Goal: Communication & Community: Answer question/provide support

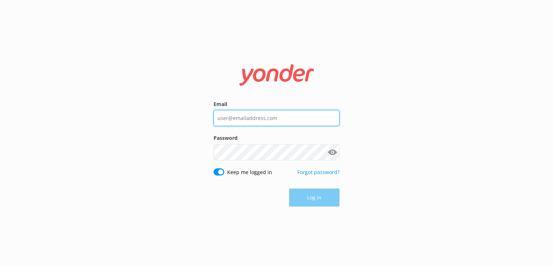
type input "[EMAIL_ADDRESS][DOMAIN_NAME]"
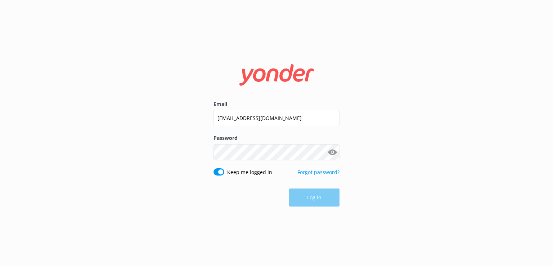
click at [295, 193] on div "Log in" at bounding box center [276, 197] width 126 height 18
click at [299, 200] on button "Log in" at bounding box center [314, 198] width 50 height 18
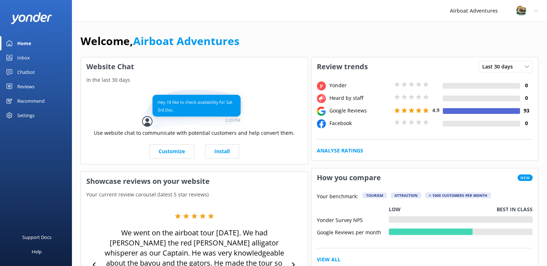
click at [30, 84] on div "Reviews" at bounding box center [25, 86] width 17 height 14
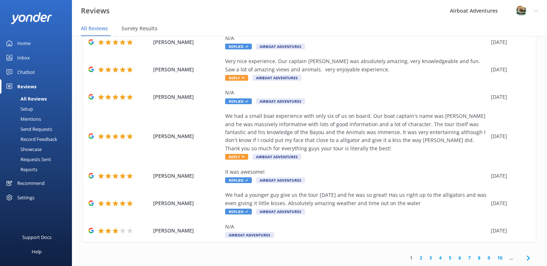
scroll to position [14, 0]
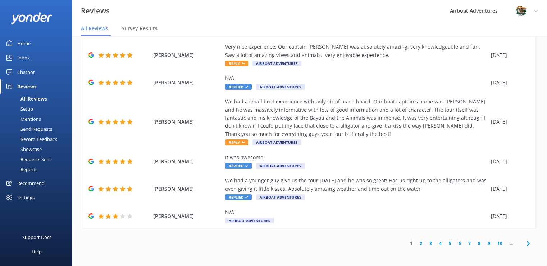
click at [416, 243] on link "2" at bounding box center [421, 243] width 10 height 7
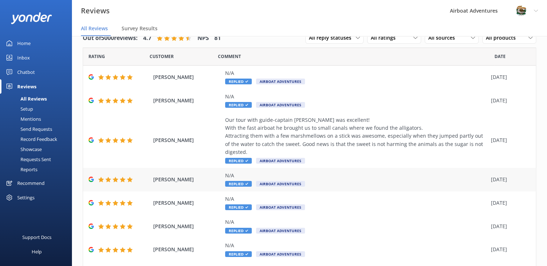
scroll to position [104, 0]
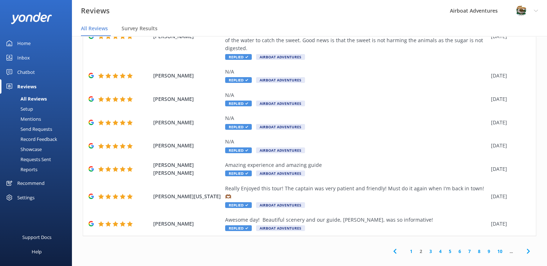
click at [407, 248] on link "1" at bounding box center [412, 251] width 10 height 7
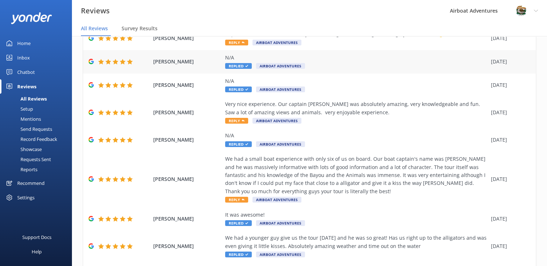
scroll to position [144, 0]
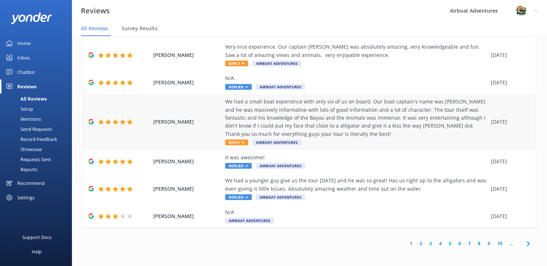
click at [236, 142] on span "Reply" at bounding box center [236, 142] width 23 height 6
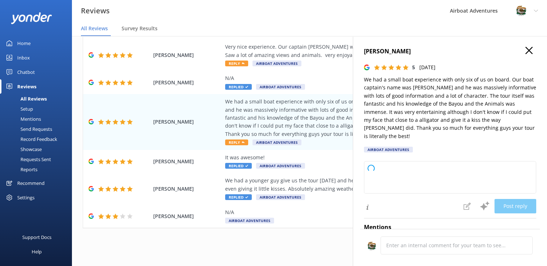
type textarea "Thank you so much for your wonderful review! We're thrilled to hear you enjoyed…"
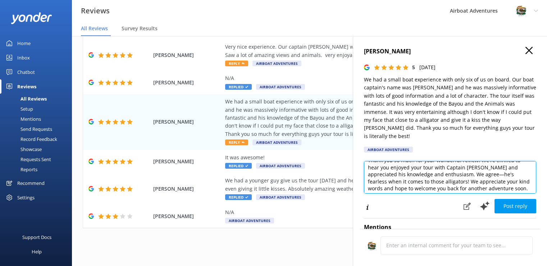
scroll to position [10, 0]
drag, startPoint x: 364, startPoint y: 161, endPoint x: 500, endPoint y: 191, distance: 139.5
click at [500, 191] on div "Thank you so much for your wonderful review! We're thrilled to hear you enjoyed…" at bounding box center [450, 187] width 172 height 53
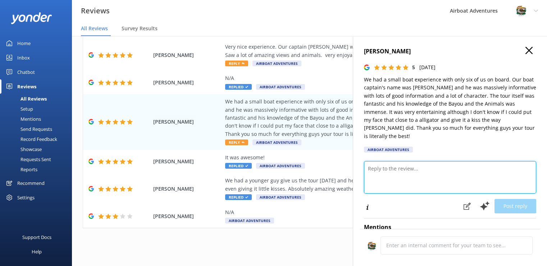
scroll to position [0, 0]
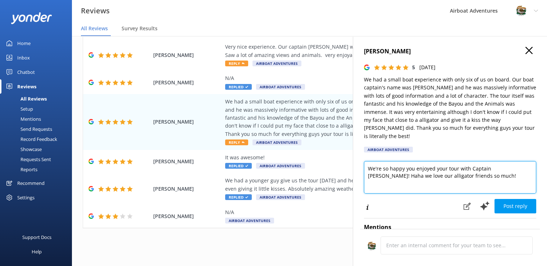
click at [518, 163] on textarea "We're so happy you enjoyed your tour with Captain [PERSON_NAME]! Haha we love o…" at bounding box center [450, 177] width 172 height 32
click at [483, 170] on textarea "We're so happy you enjoyed your tour with Captain [PERSON_NAME]! Haha, we love …" at bounding box center [450, 177] width 172 height 32
type textarea "We're so happy you enjoyed your tour with Captain [PERSON_NAME]! Haha, we love …"
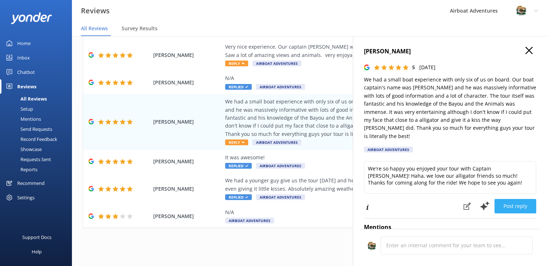
click at [518, 202] on button "Post reply" at bounding box center [516, 206] width 42 height 14
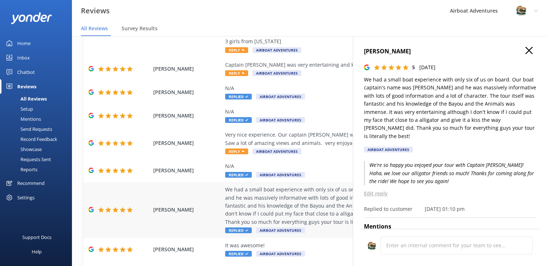
scroll to position [58, 0]
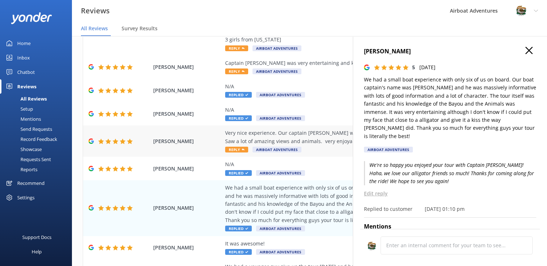
click at [240, 149] on span "Reply" at bounding box center [236, 149] width 23 height 6
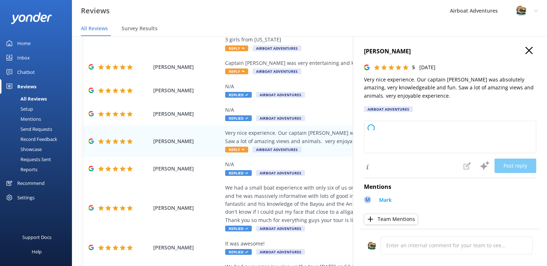
type textarea "Thank you so much for your wonderful review! We're thrilled to hear you had suc…"
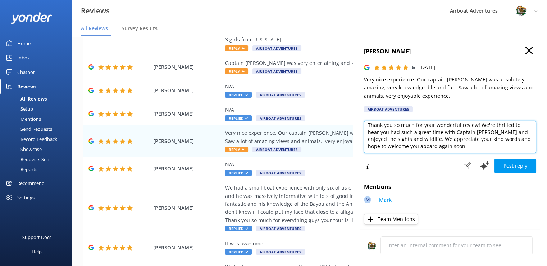
scroll to position [0, 0]
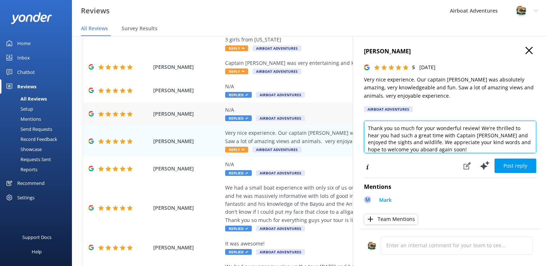
drag, startPoint x: 455, startPoint y: 149, endPoint x: 353, endPoint y: 111, distance: 108.5
click at [353, 111] on div "Out of 5000 reviews: 4.7 NPS 81 All reply statuses All reply statuses Needs a r…" at bounding box center [309, 144] width 475 height 244
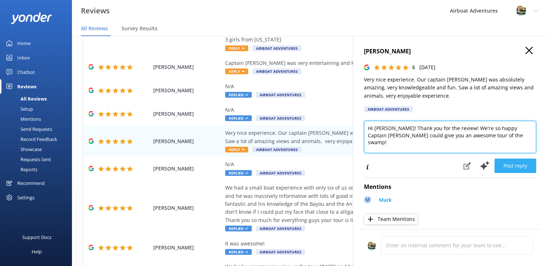
type textarea "Hi [PERSON_NAME]! Thank you for the review! We're so happy Captain [PERSON_NAME…"
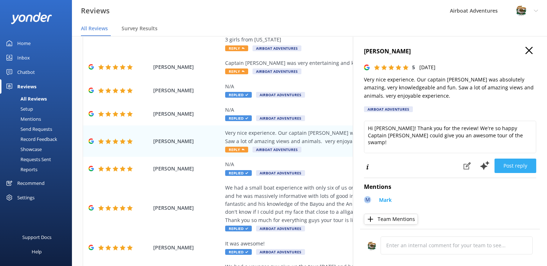
click at [517, 159] on button "Post reply" at bounding box center [516, 165] width 42 height 14
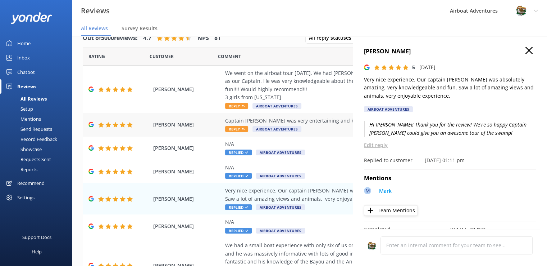
click at [241, 127] on span "Reply" at bounding box center [236, 129] width 23 height 6
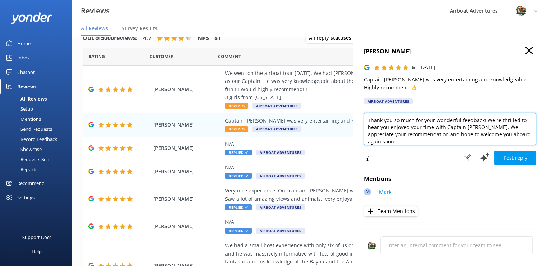
drag, startPoint x: 370, startPoint y: 120, endPoint x: 529, endPoint y: 134, distance: 159.3
click at [529, 134] on textarea "Thank you so much for your wonderful feedback! We're thrilled to hear you enjoy…" at bounding box center [450, 129] width 172 height 32
type textarea "T"
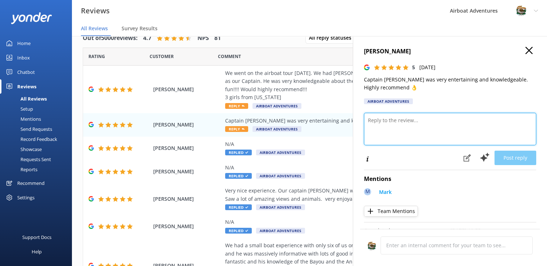
click at [529, 134] on textarea at bounding box center [450, 129] width 172 height 32
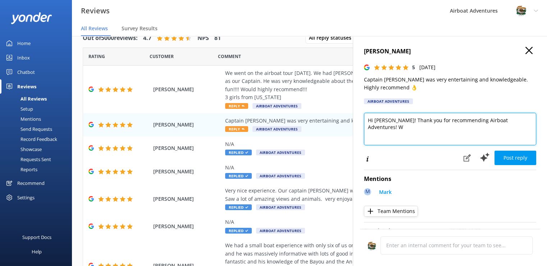
drag, startPoint x: 513, startPoint y: 118, endPoint x: 511, endPoint y: 113, distance: 5.6
click at [511, 113] on textarea "Hi [PERSON_NAME]! Thank you for recommending Airboat Adventures! W" at bounding box center [450, 129] width 172 height 32
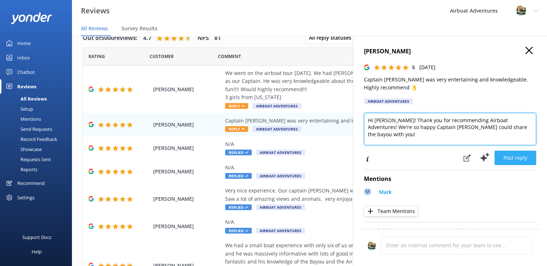
type textarea "Hi [PERSON_NAME]! Thank you for recommending Airboat Adventures! We're so happy…"
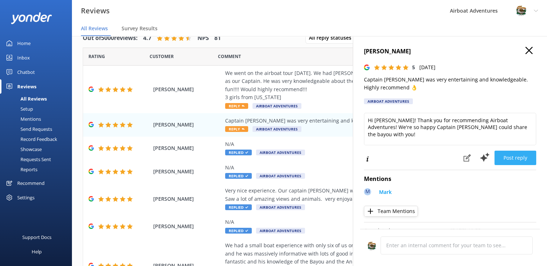
click at [502, 156] on button "Post reply" at bounding box center [516, 157] width 42 height 14
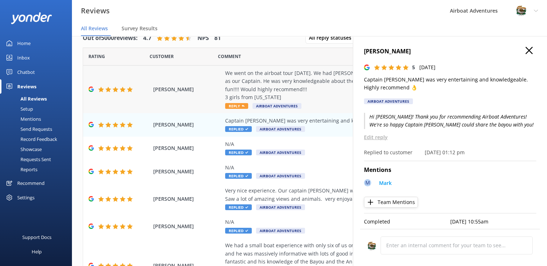
click at [232, 105] on span "Reply" at bounding box center [236, 106] width 23 height 6
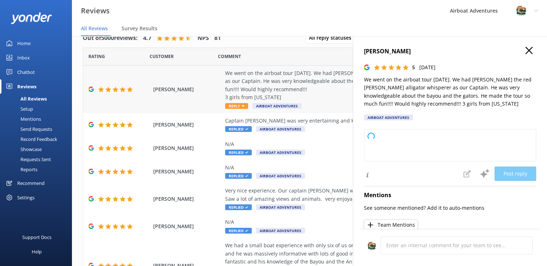
type textarea "Thank you so much for your wonderful review! We're thrilled you had a great tim…"
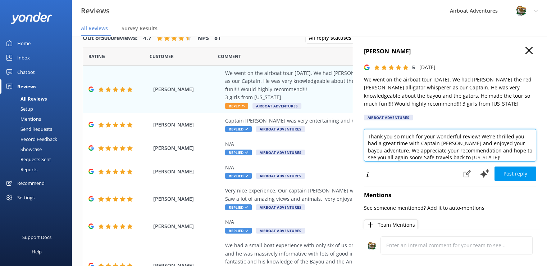
scroll to position [3, 0]
drag, startPoint x: 365, startPoint y: 134, endPoint x: 493, endPoint y: 154, distance: 130.0
click at [493, 154] on textarea "Thank you so much for your wonderful review! We're thrilled you had a great tim…" at bounding box center [450, 145] width 172 height 32
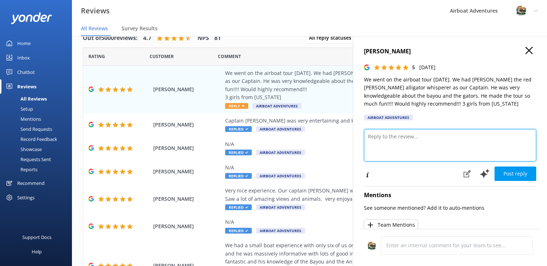
scroll to position [0, 0]
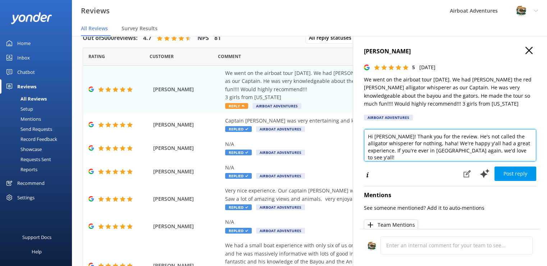
click at [453, 137] on textarea "Hi [PERSON_NAME]! Thank you for the review. He's not called the alligator whisp…" at bounding box center [450, 145] width 172 height 32
type textarea "Hi [PERSON_NAME]! Thank you for the review. He's not called the alligator whisp…"
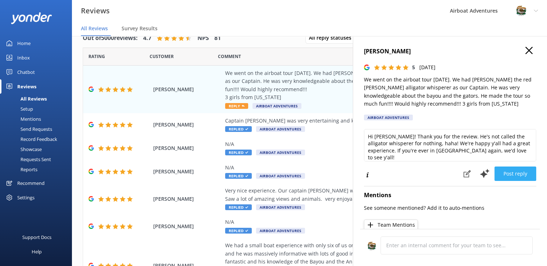
click at [517, 173] on button "Post reply" at bounding box center [516, 173] width 42 height 14
